Goal: Transaction & Acquisition: Purchase product/service

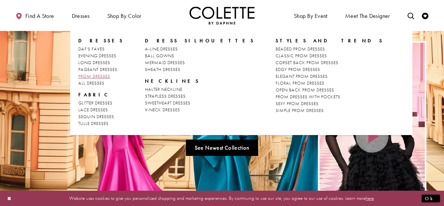
click at [98, 75] on span "PROM DRESSES" at bounding box center [94, 76] width 32 height 6
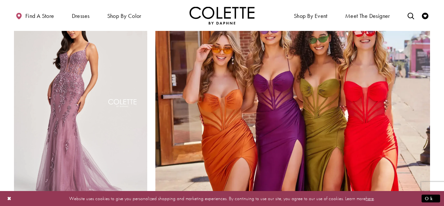
scroll to position [1473, 0]
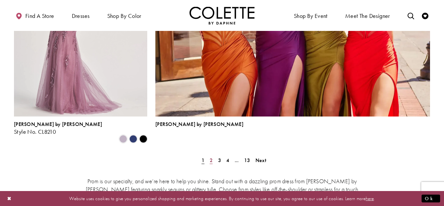
click at [211, 157] on span "2" at bounding box center [211, 160] width 3 height 7
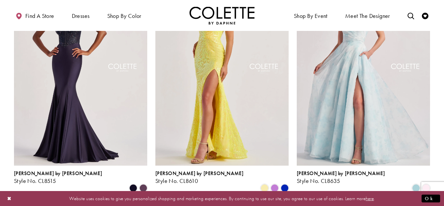
scroll to position [706, 0]
click at [426, 184] on span "Product List" at bounding box center [426, 188] width 8 height 8
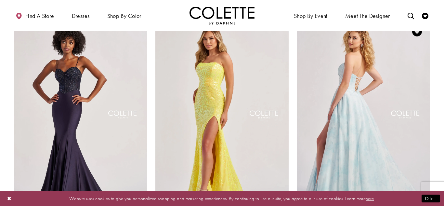
scroll to position [657, 0]
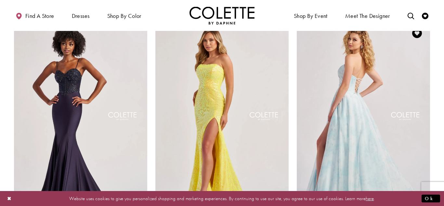
click at [354, 127] on img "Visit Colette by Daphne Style No. CL8635 Page" at bounding box center [363, 117] width 133 height 194
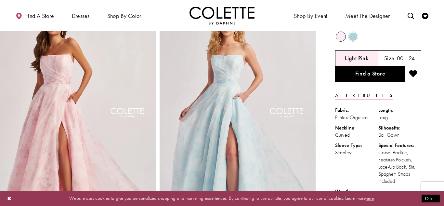
scroll to position [25, 0]
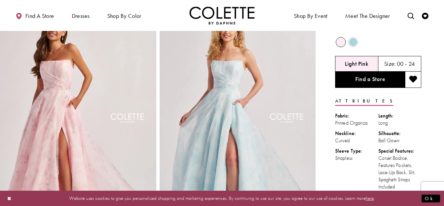
click at [64, 118] on img "Full size Style CL8635 Colette by Daphne #0 Light Pink frontface vertical pictu…" at bounding box center [78, 123] width 156 height 234
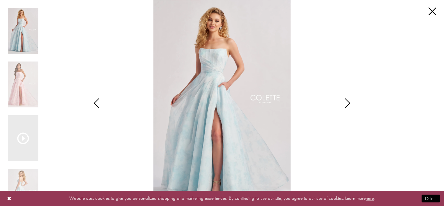
click at [344, 103] on icon "Style CL8635 Colette by Daphne Views dialog" at bounding box center [347, 103] width 16 height 10
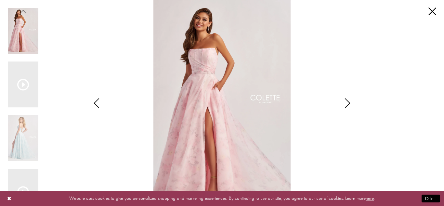
click at [346, 101] on icon "Style CL8635 Colette by Daphne Views dialog" at bounding box center [347, 103] width 16 height 10
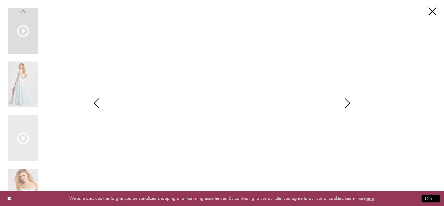
click at [347, 101] on icon "Style CL8635 Colette by Daphne Views dialog" at bounding box center [347, 103] width 16 height 10
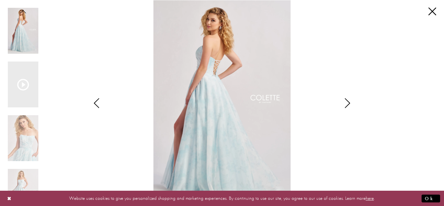
click at [347, 101] on icon "Style CL8635 Colette by Daphne Views dialog" at bounding box center [347, 103] width 16 height 10
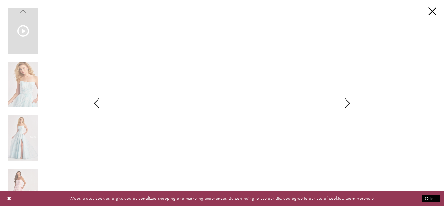
click at [347, 101] on icon "Style CL8635 Colette by Daphne Views dialog" at bounding box center [347, 103] width 16 height 10
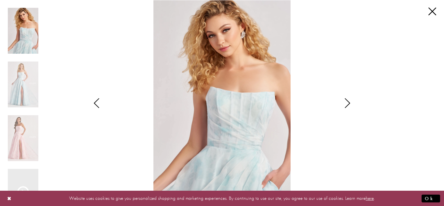
click at [347, 101] on icon "Style CL8635 Colette by Daphne Views dialog" at bounding box center [347, 103] width 16 height 10
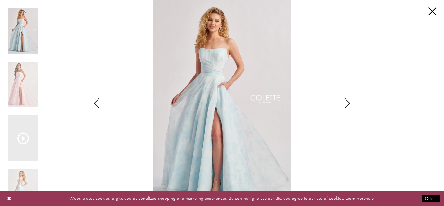
click at [347, 101] on icon "Style CL8635 Colette by Daphne Views dialog" at bounding box center [347, 103] width 16 height 10
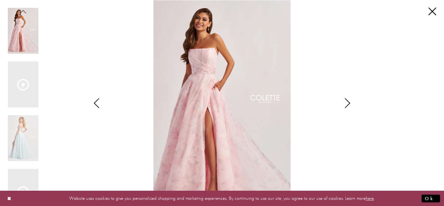
click at [347, 101] on icon "Style CL8635 Colette by Daphne Views dialog" at bounding box center [347, 103] width 16 height 10
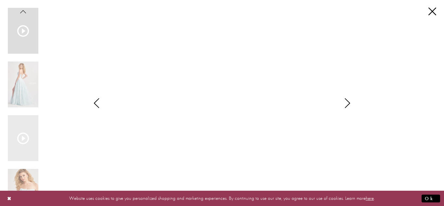
click at [347, 101] on icon "Style CL8635 Colette by Daphne Views dialog" at bounding box center [347, 103] width 16 height 10
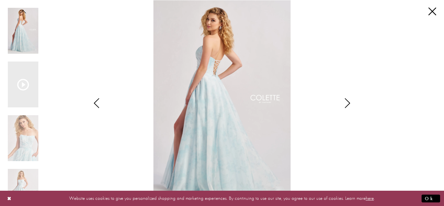
click at [347, 101] on icon "Style CL8635 Colette by Daphne Views dialog" at bounding box center [347, 103] width 16 height 10
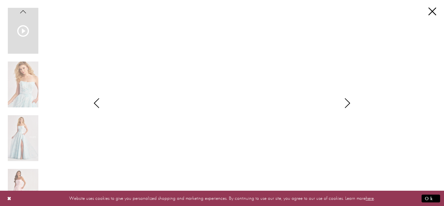
click at [347, 104] on icon "Style CL8635 Colette by Daphne Views dialog" at bounding box center [347, 103] width 16 height 10
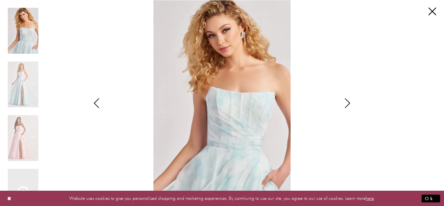
click at [347, 104] on icon "Style CL8635 Colette by Daphne Views dialog" at bounding box center [347, 103] width 16 height 10
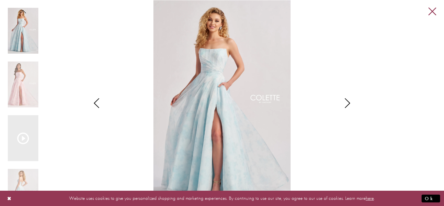
click at [431, 11] on link "Close" at bounding box center [432, 12] width 8 height 8
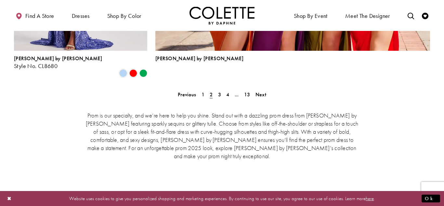
scroll to position [1546, 0]
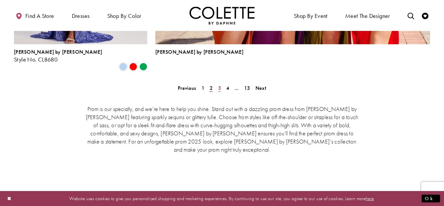
click at [218, 85] on span "3" at bounding box center [219, 88] width 3 height 7
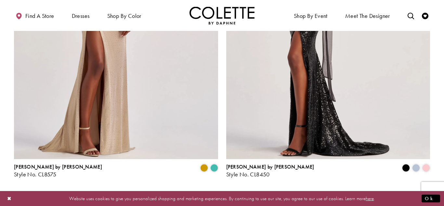
scroll to position [1339, 0]
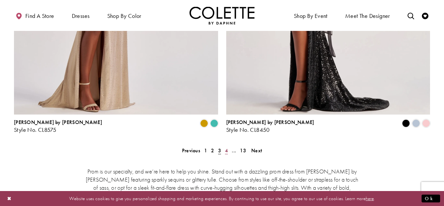
click at [228, 146] on link "4" at bounding box center [226, 150] width 7 height 9
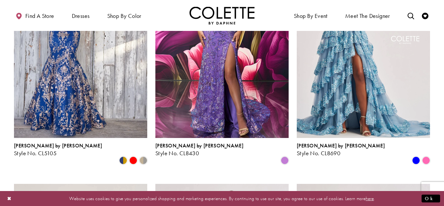
scroll to position [494, 0]
click at [425, 156] on span "Product List" at bounding box center [426, 160] width 8 height 8
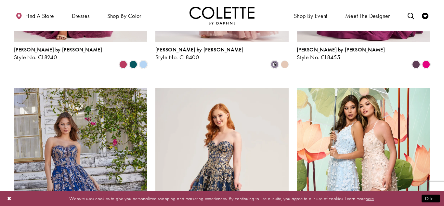
scroll to position [817, 0]
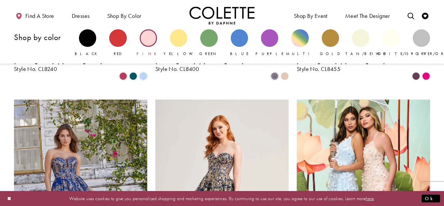
click at [145, 37] on div "Primary block" at bounding box center [148, 37] width 17 height 17
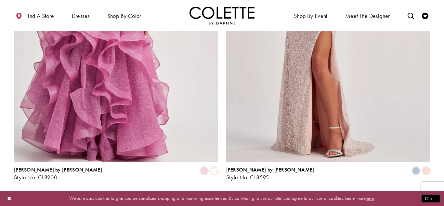
scroll to position [1186, 0]
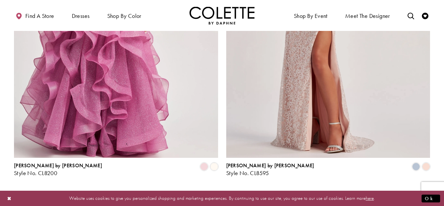
click at [221, 190] on span "2" at bounding box center [221, 193] width 3 height 7
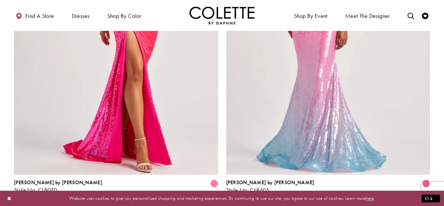
scroll to position [1239, 0]
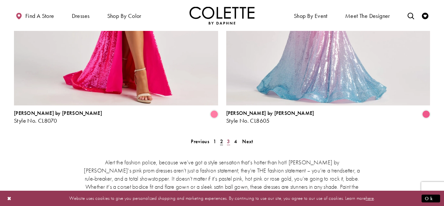
click at [229, 138] on span "3" at bounding box center [228, 141] width 3 height 7
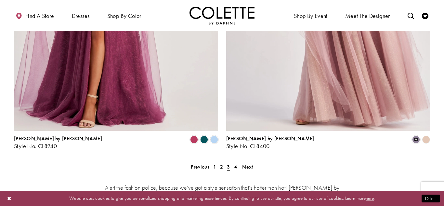
scroll to position [1226, 0]
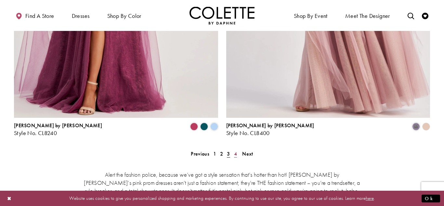
click at [236, 150] on span "4" at bounding box center [235, 153] width 3 height 7
